Goal: Information Seeking & Learning: Learn about a topic

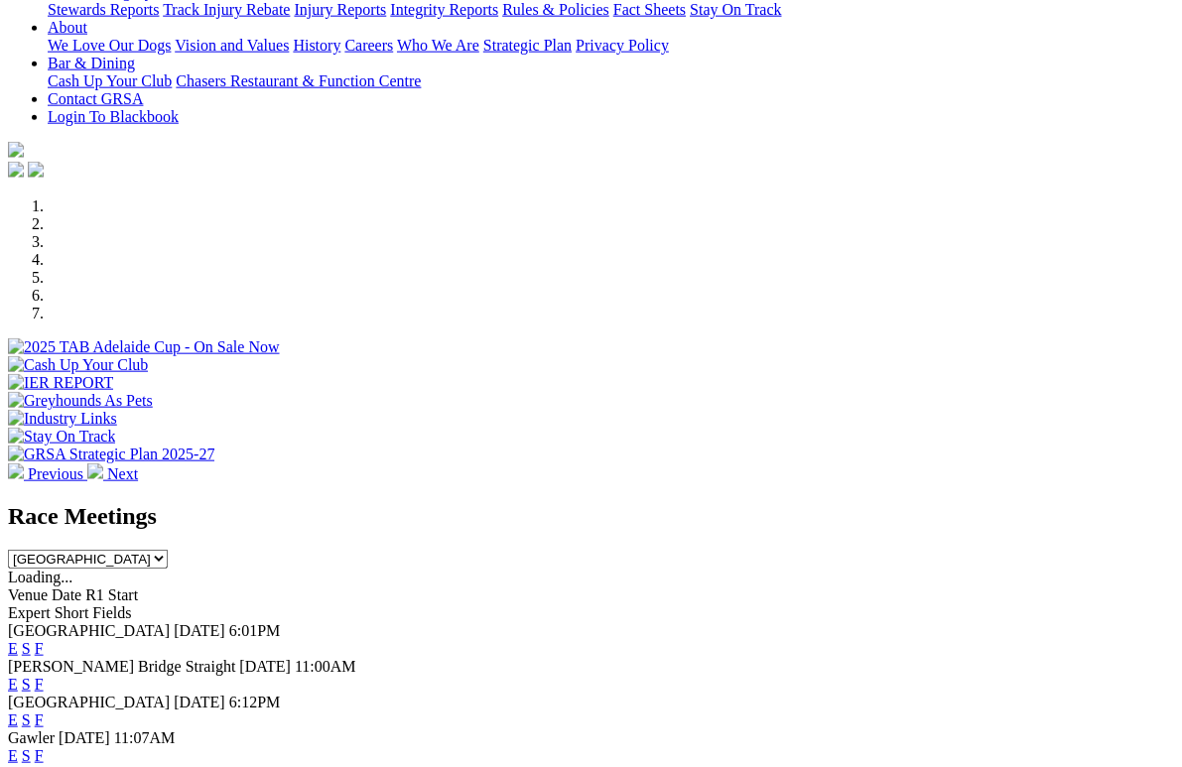
scroll to position [430, 0]
click at [44, 712] on link "F" at bounding box center [39, 720] width 9 height 17
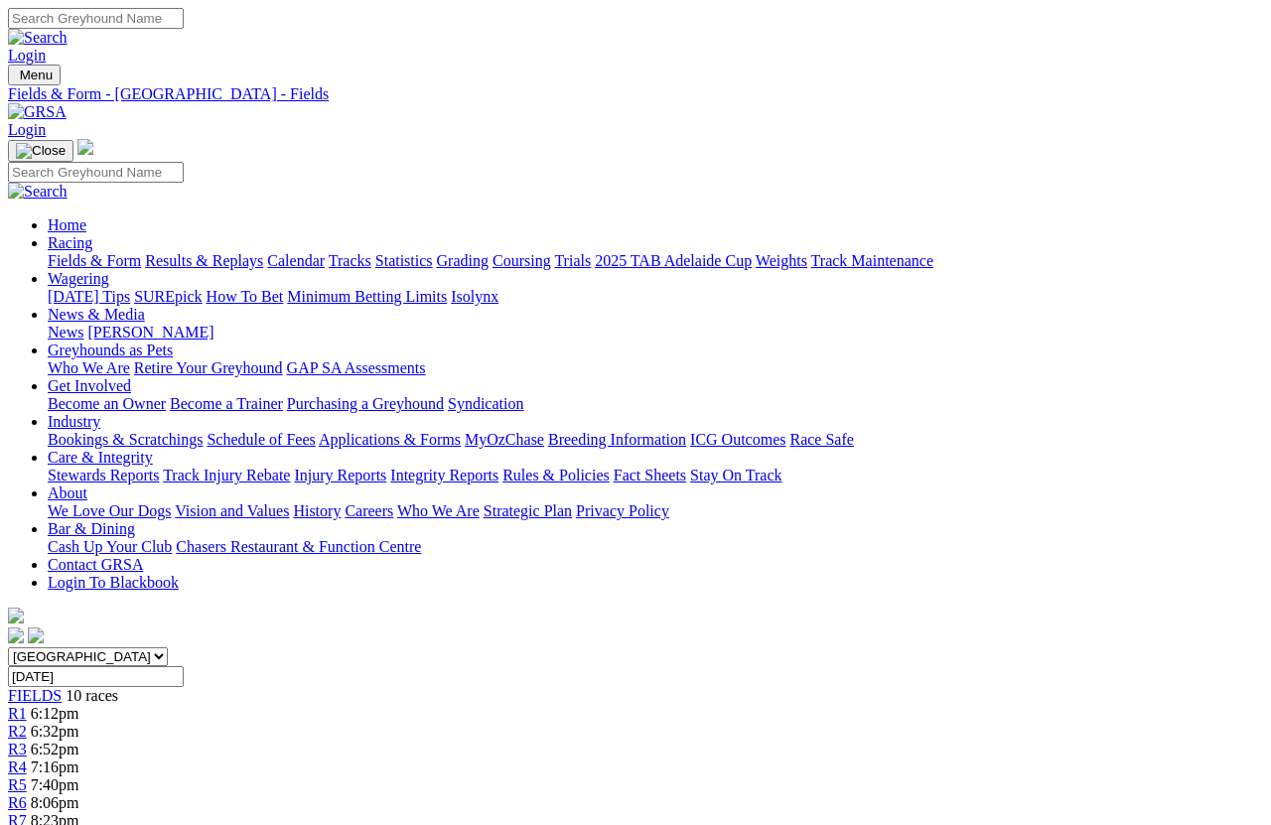
click at [27, 758] on link "R4" at bounding box center [17, 766] width 19 height 17
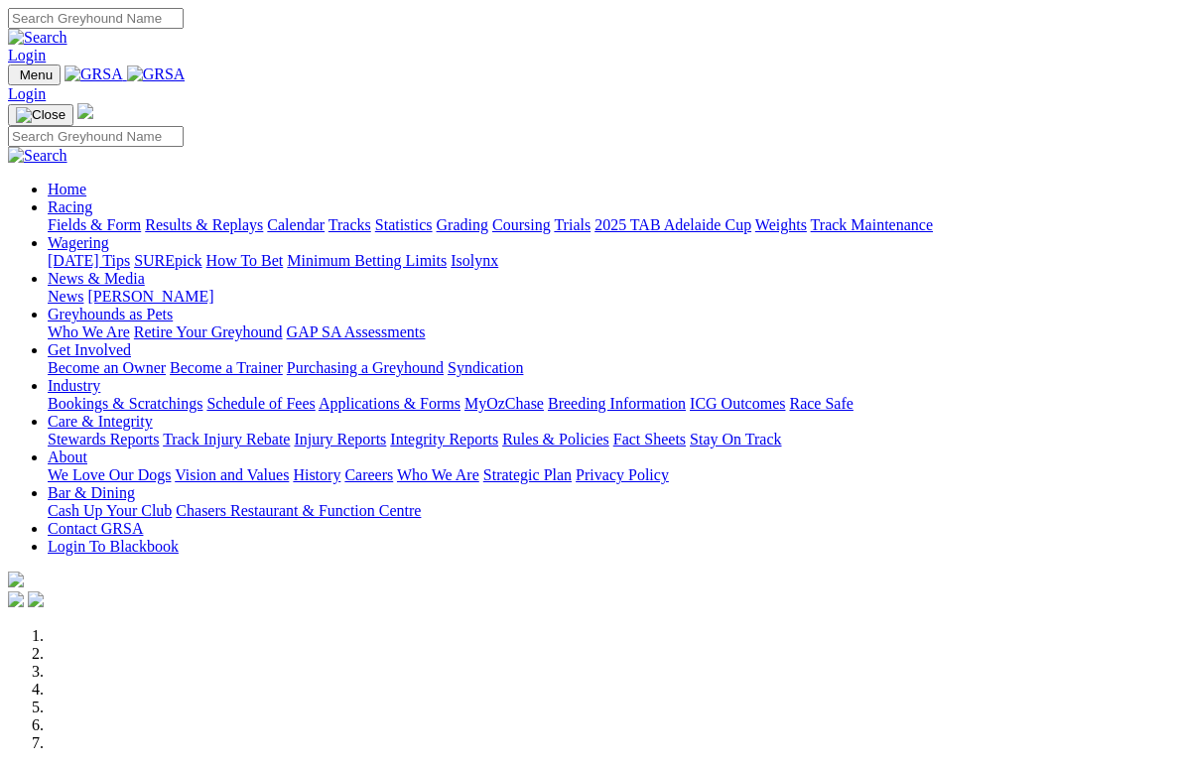
scroll to position [531, 0]
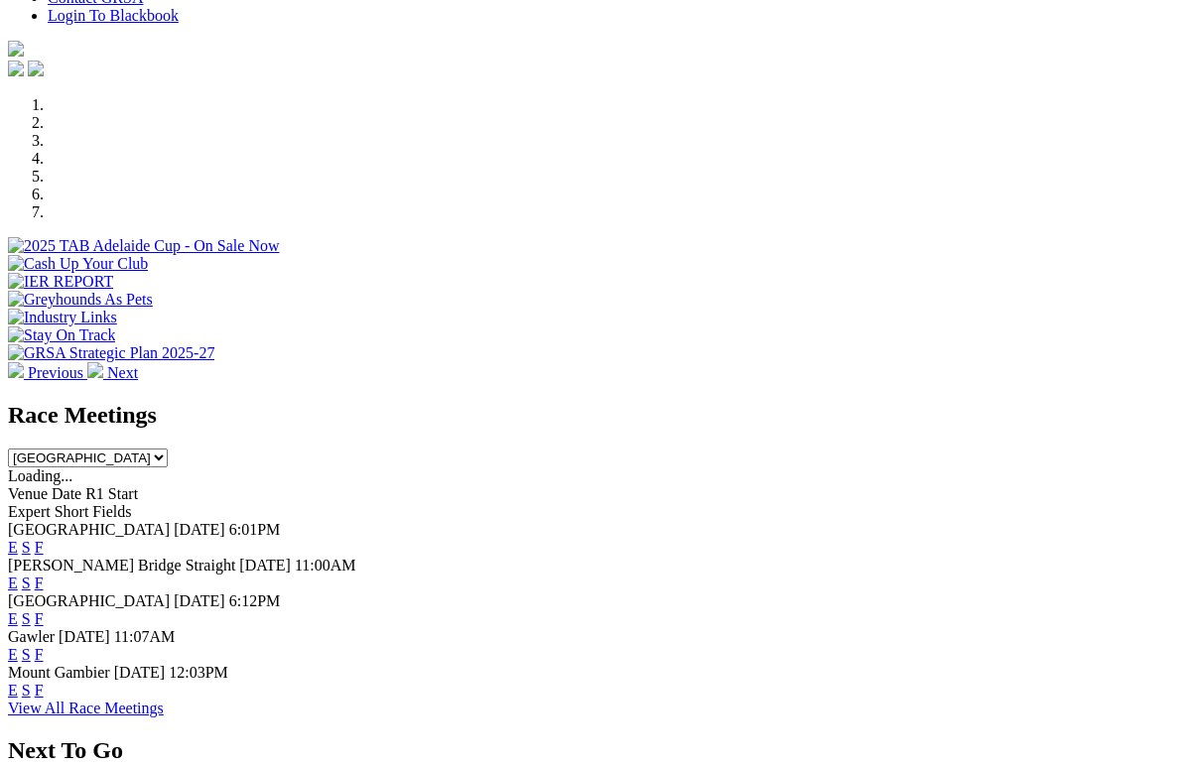
click at [44, 610] on link "F" at bounding box center [39, 618] width 9 height 17
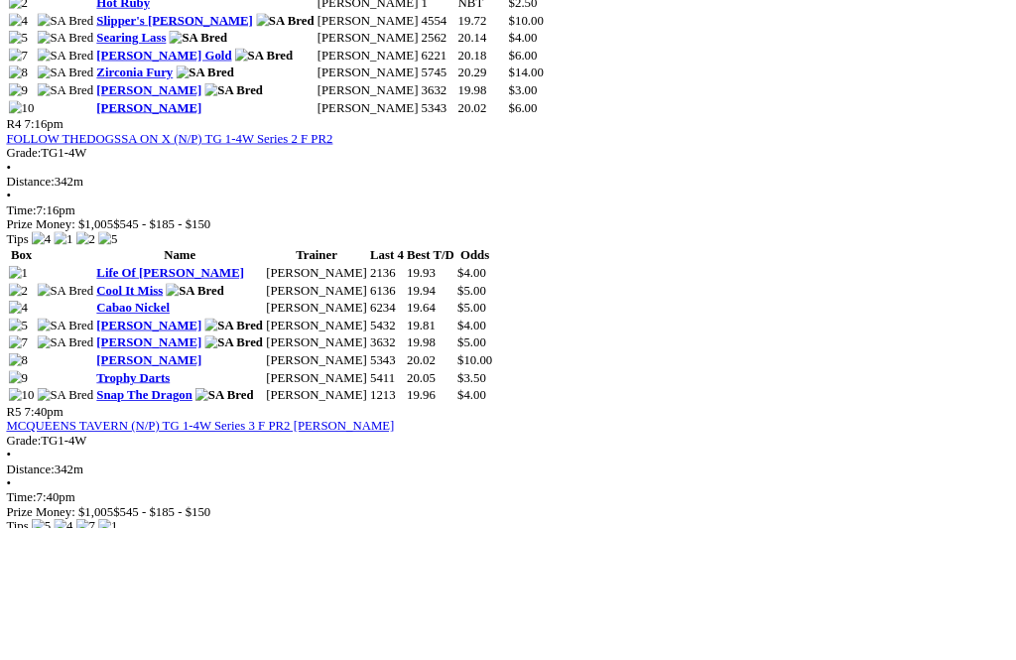
scroll to position [1928, 0]
